Goal: Information Seeking & Learning: Learn about a topic

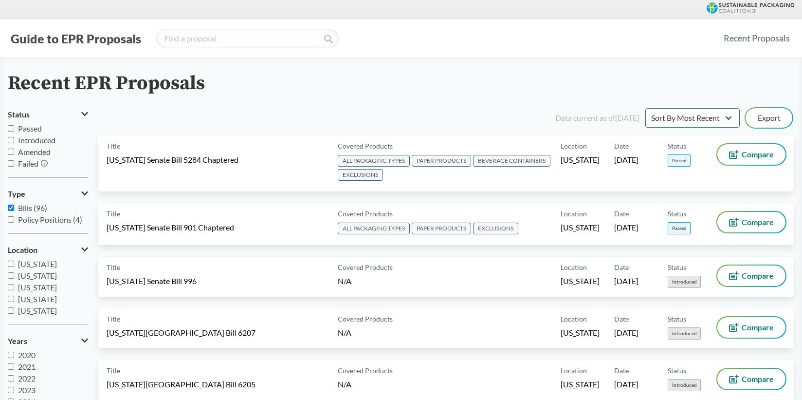
click at [13, 129] on input "Passed" at bounding box center [11, 128] width 6 height 6
checkbox input "true"
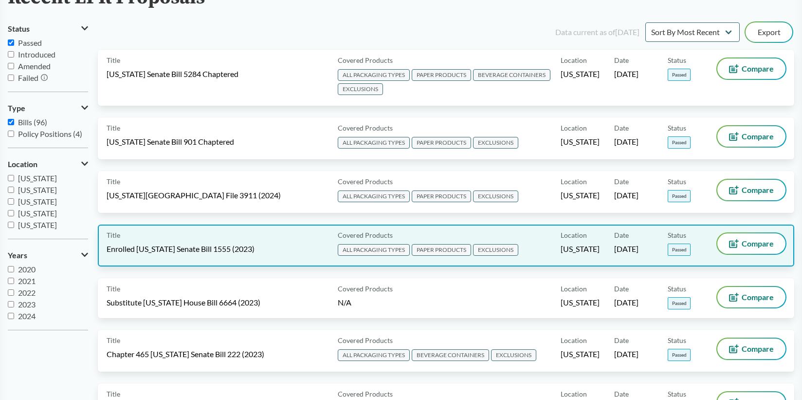
scroll to position [86, 0]
click at [249, 245] on div "Title Enrolled [US_STATE] Senate Bill 1555 (2023)" at bounding box center [220, 245] width 227 height 24
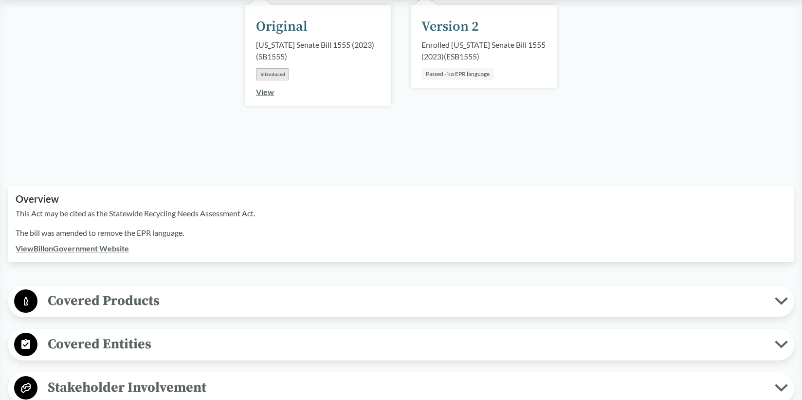
scroll to position [173, 0]
click at [193, 289] on span "Covered Products" at bounding box center [406, 300] width 738 height 22
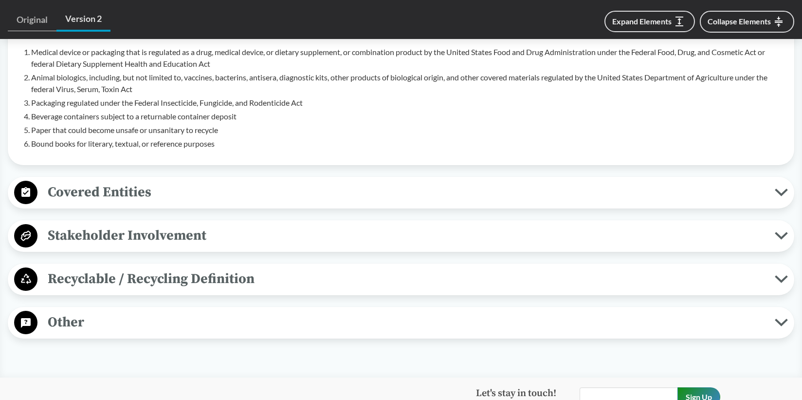
scroll to position [615, 0]
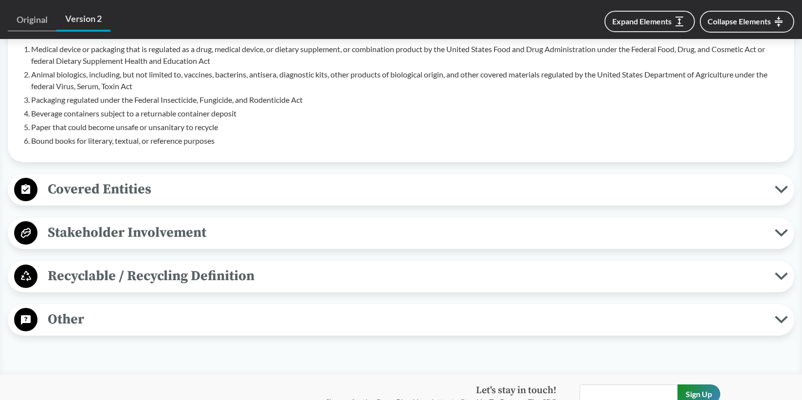
click at [163, 308] on span "Other" at bounding box center [406, 319] width 738 height 22
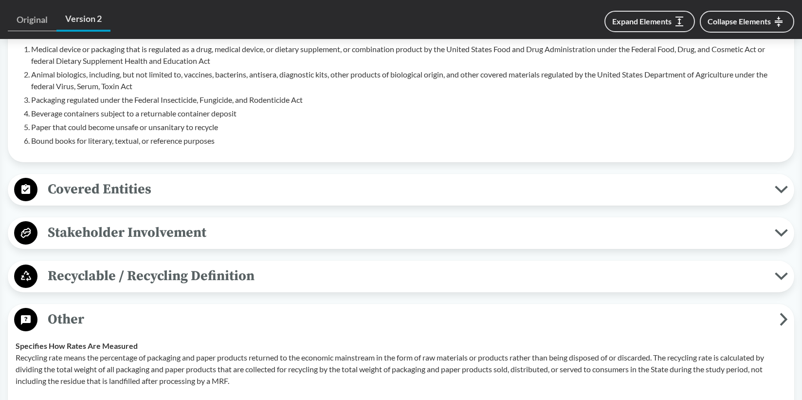
click at [165, 178] on span "Covered Entities" at bounding box center [406, 189] width 738 height 22
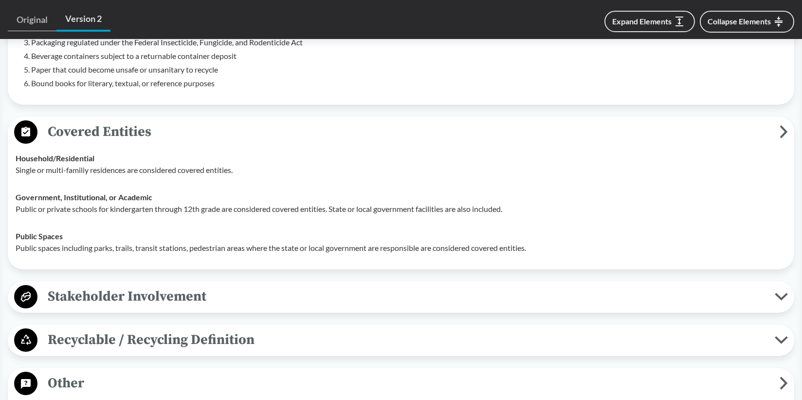
scroll to position [671, 0]
click at [212, 286] on span "Stakeholder Involvement" at bounding box center [406, 297] width 738 height 22
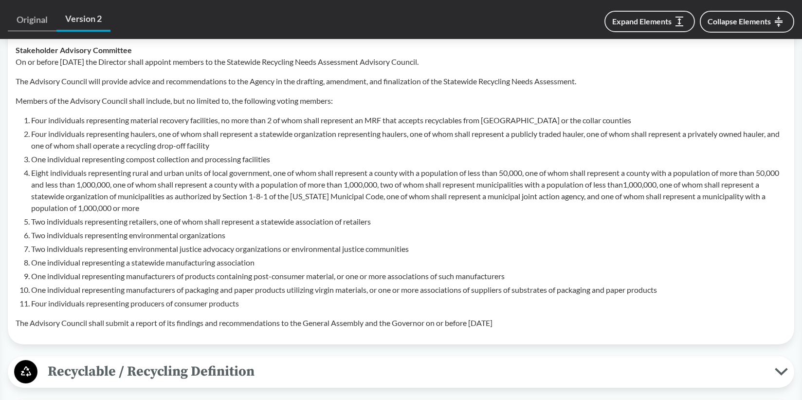
scroll to position [964, 0]
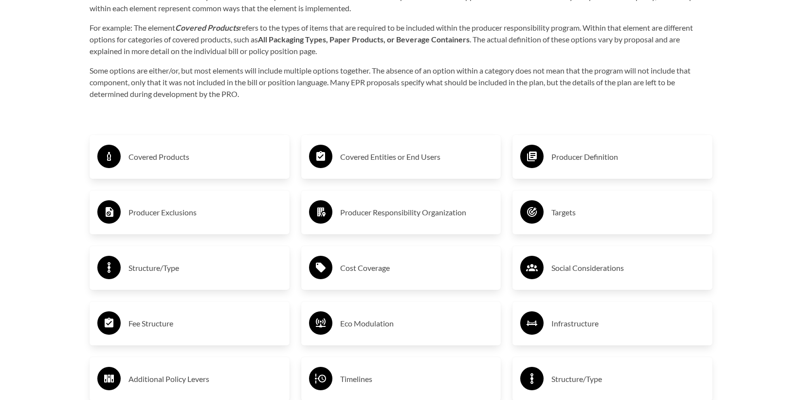
scroll to position [1609, 0]
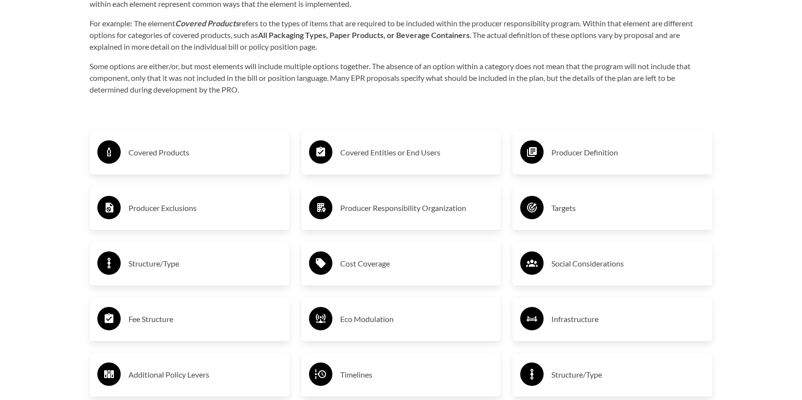
click at [569, 155] on h3 "Producer Definition" at bounding box center [628, 153] width 153 height 16
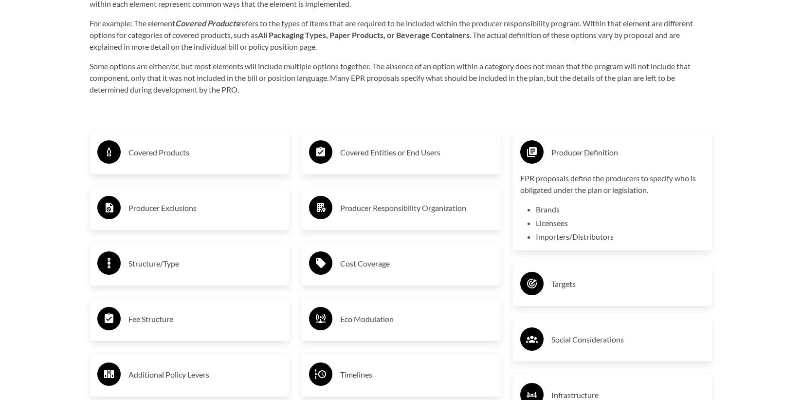
click at [554, 191] on p "EPR proposals define the producers to specify who is obligated under the plan o…" at bounding box center [613, 183] width 185 height 23
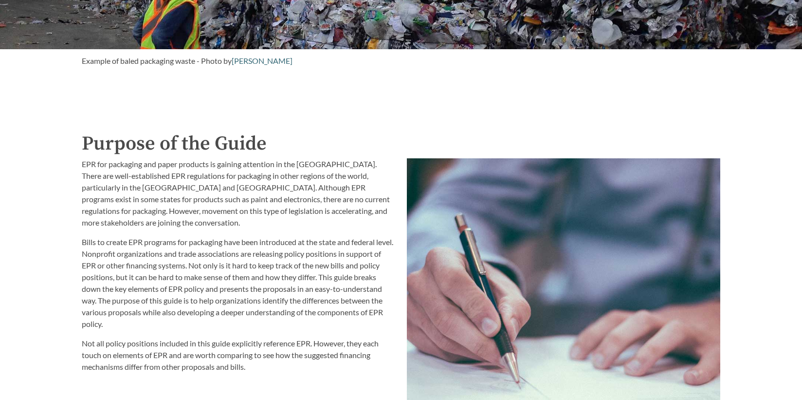
scroll to position [0, 0]
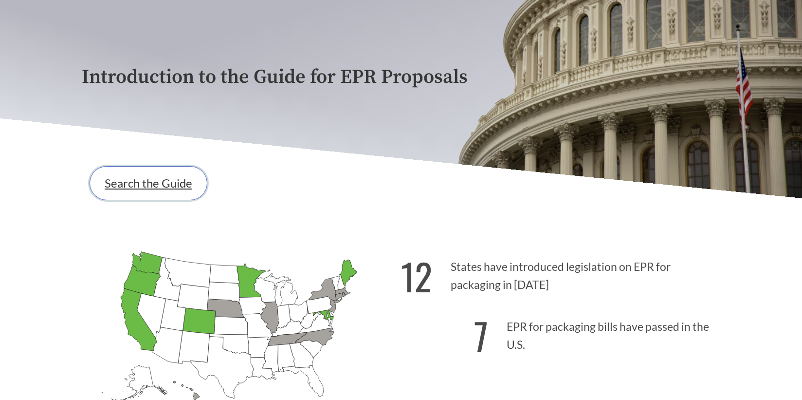
click at [171, 189] on link "Search the Guide" at bounding box center [149, 183] width 118 height 34
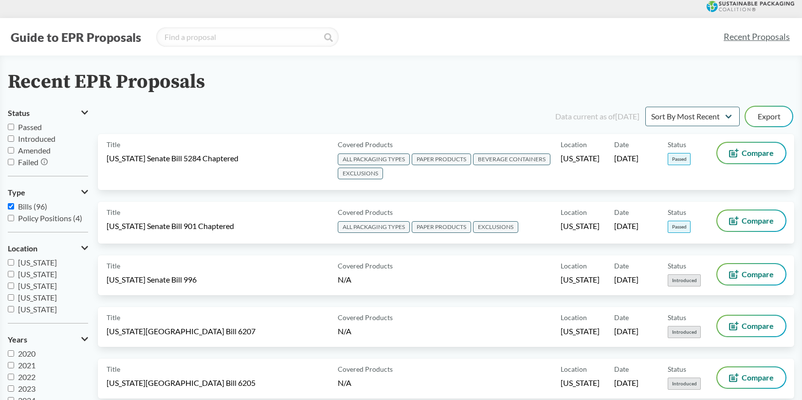
click at [10, 128] on input "Passed" at bounding box center [11, 127] width 6 height 6
checkbox input "true"
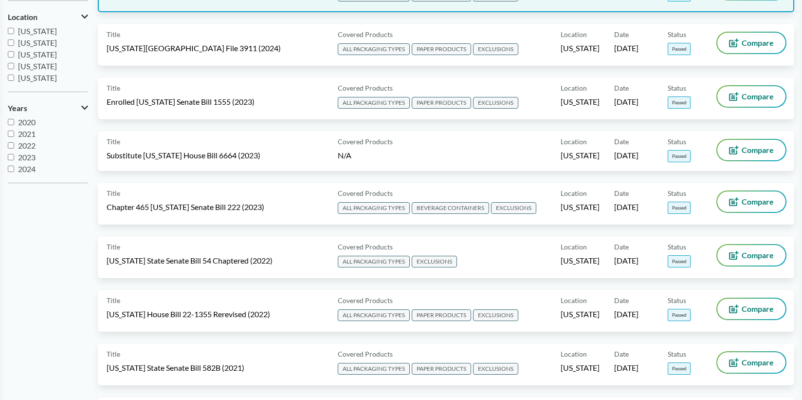
scroll to position [243, 0]
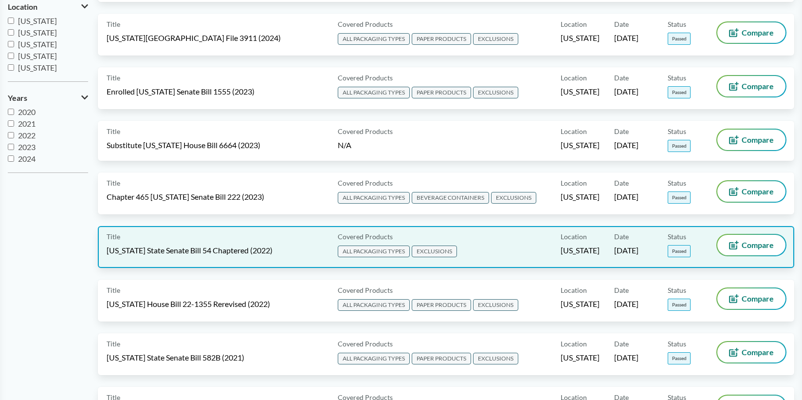
click at [212, 240] on div "Title California State Senate Bill 54 Chaptered (2022)" at bounding box center [220, 247] width 227 height 24
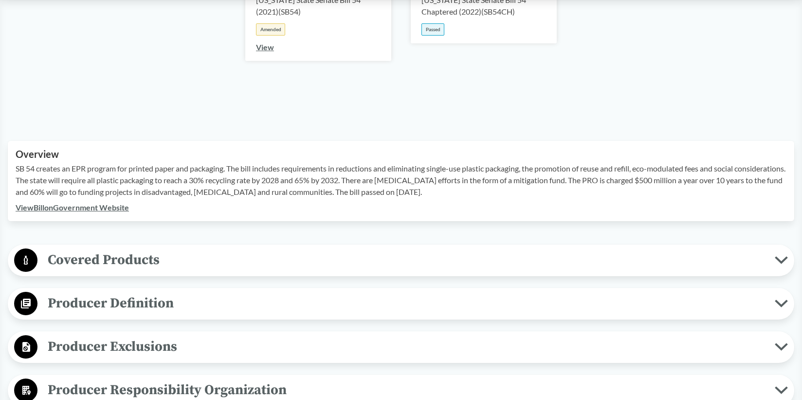
scroll to position [220, 0]
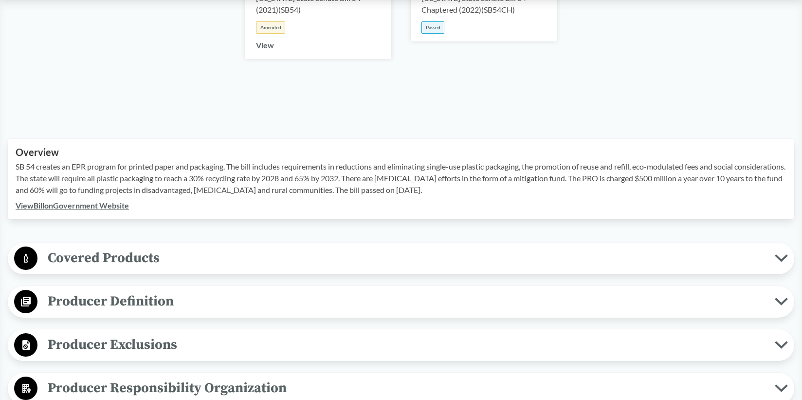
click at [131, 305] on span "Producer Definition" at bounding box center [406, 301] width 738 height 22
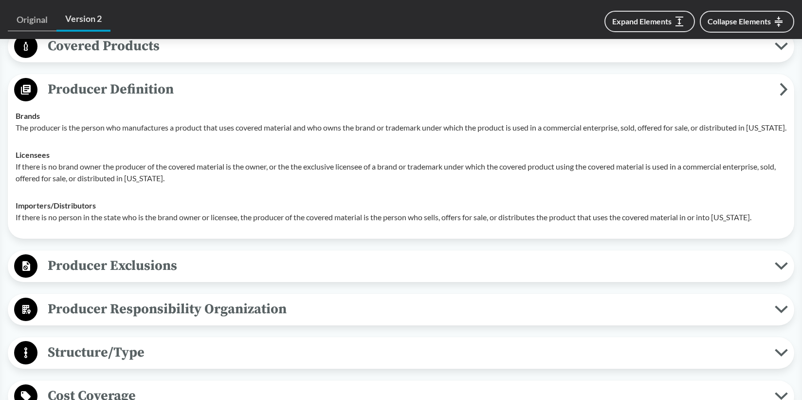
scroll to position [430, 0]
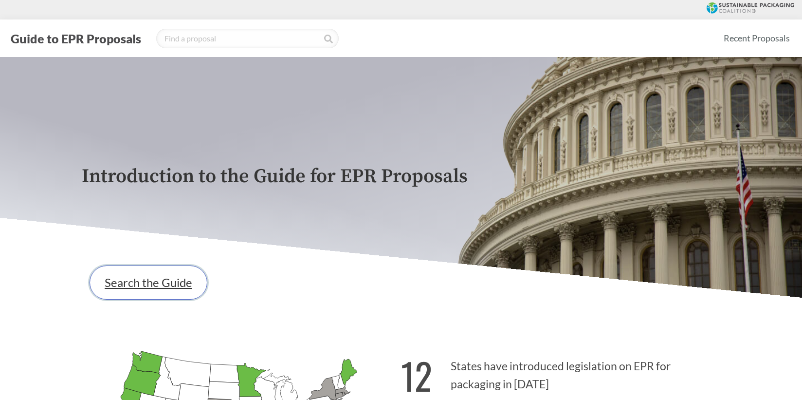
click at [157, 277] on link "Search the Guide" at bounding box center [149, 282] width 118 height 34
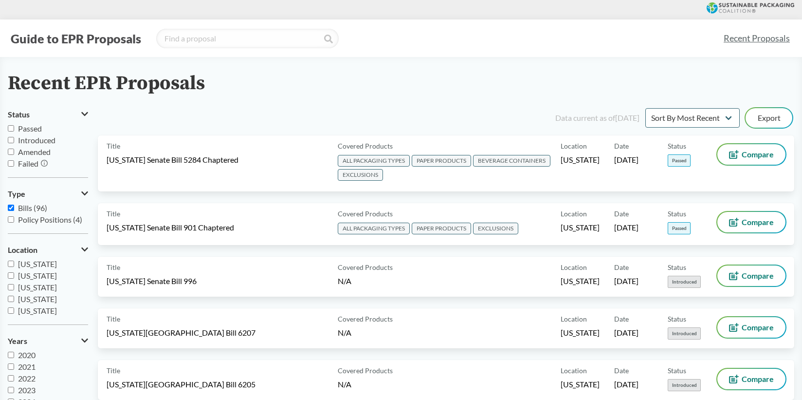
click at [11, 128] on input "Passed" at bounding box center [11, 128] width 6 height 6
checkbox input "true"
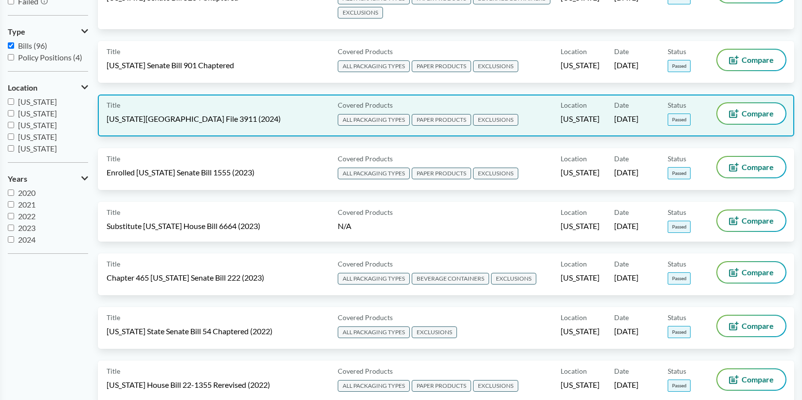
scroll to position [168, 0]
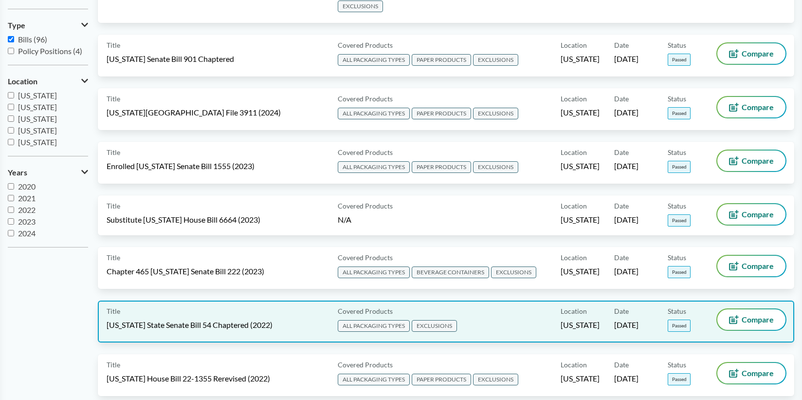
click at [198, 317] on div "Title California State Senate Bill 54 Chaptered (2022)" at bounding box center [220, 321] width 227 height 24
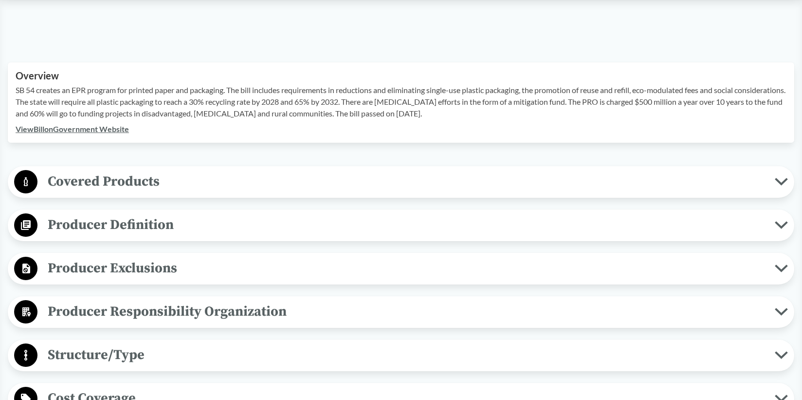
click at [192, 226] on span "Producer Definition" at bounding box center [406, 225] width 738 height 22
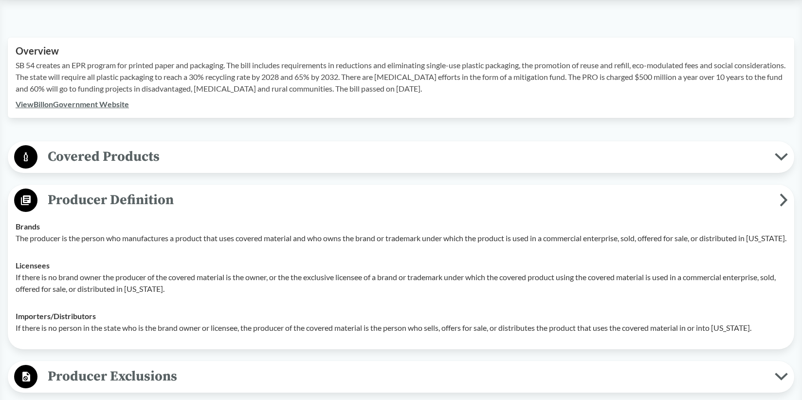
scroll to position [323, 0]
